Goal: Information Seeking & Learning: Learn about a topic

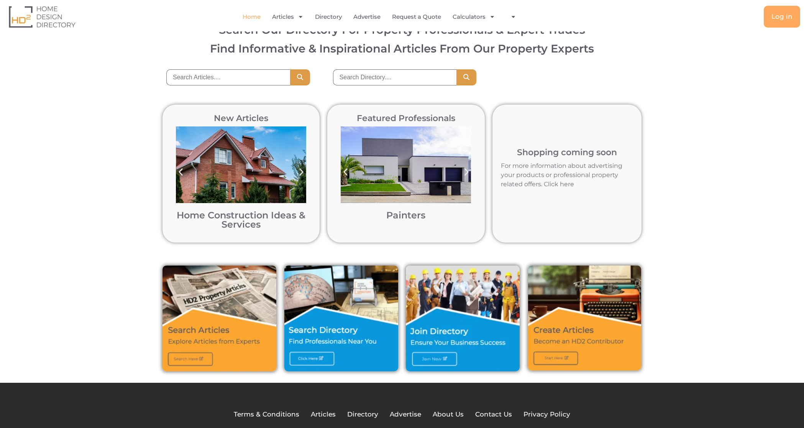
scroll to position [91, 0]
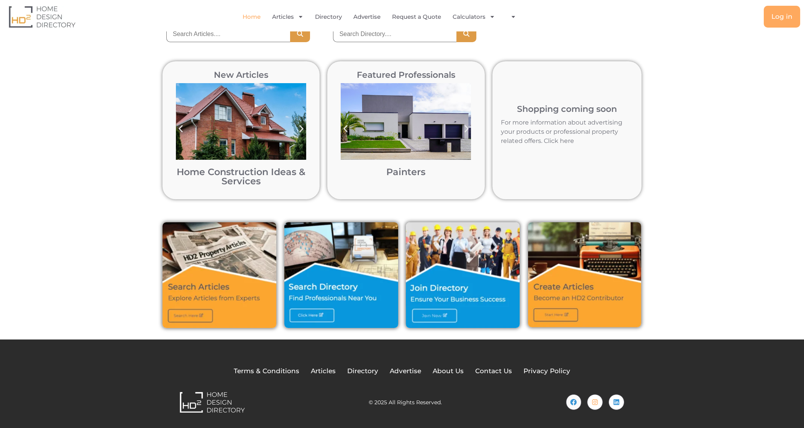
click at [134, 178] on div "New Articles Home Construction Ideas & Services Home Construction Ideas & Servi…" at bounding box center [402, 130] width 804 height 161
